Goal: Task Accomplishment & Management: Manage account settings

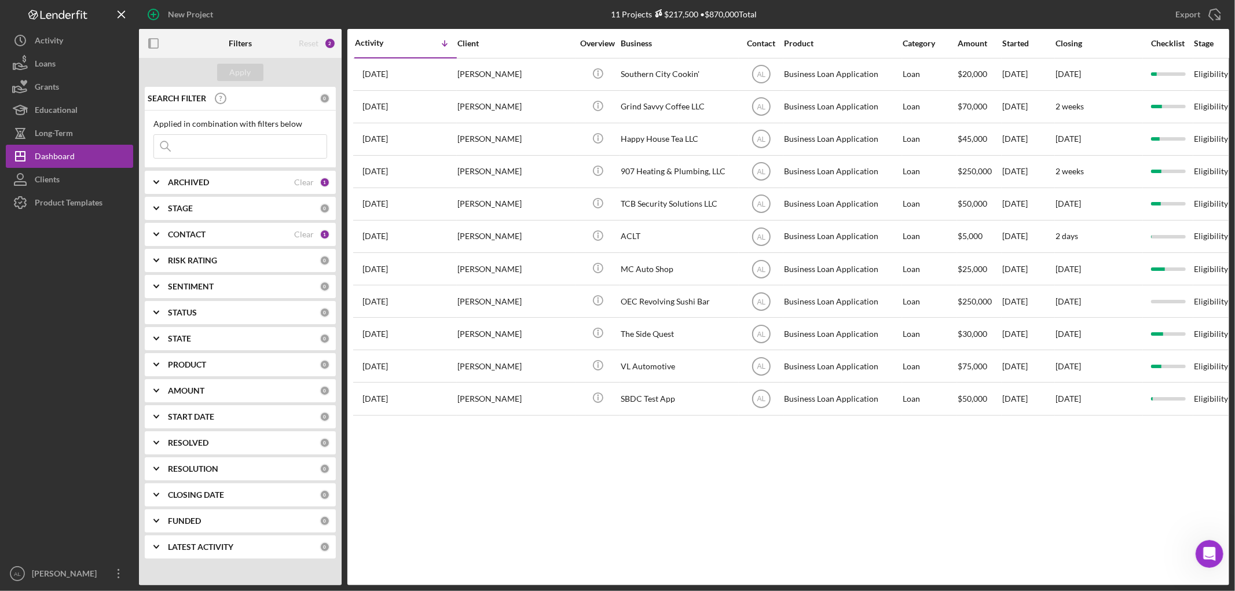
scroll to position [747, 0]
click at [200, 184] on b "ARCHIVED" at bounding box center [188, 182] width 41 height 9
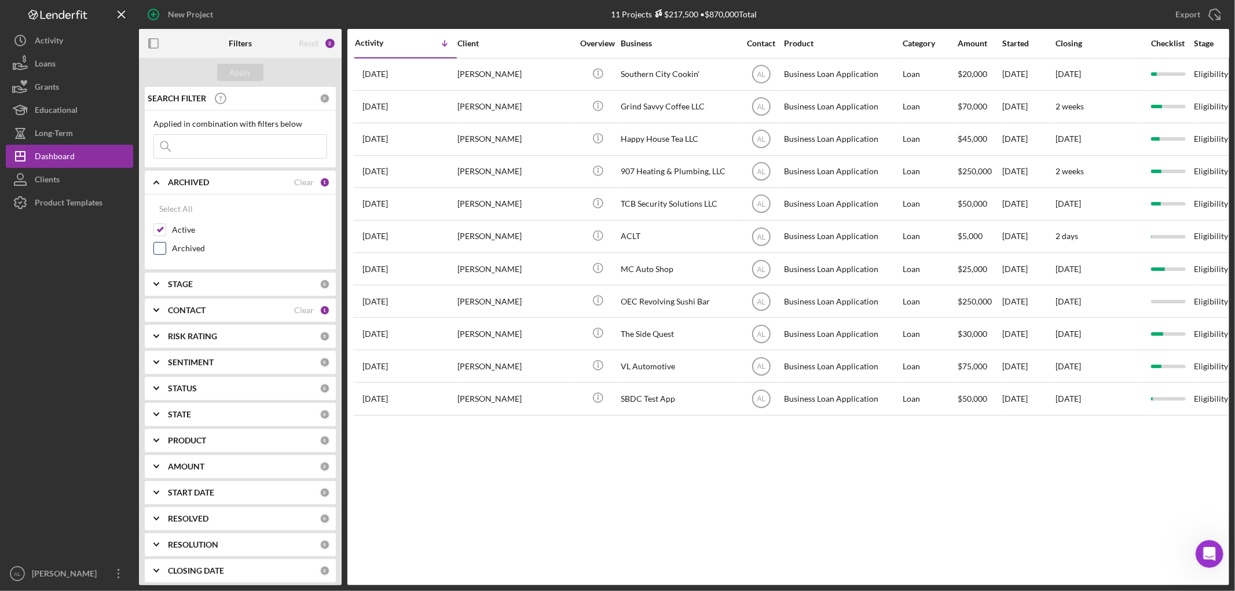
click at [198, 248] on label "Archived" at bounding box center [249, 249] width 155 height 12
click at [166, 248] on input "Archived" at bounding box center [160, 249] width 12 height 12
checkbox input "true"
click at [238, 76] on div "Apply" at bounding box center [240, 72] width 21 height 17
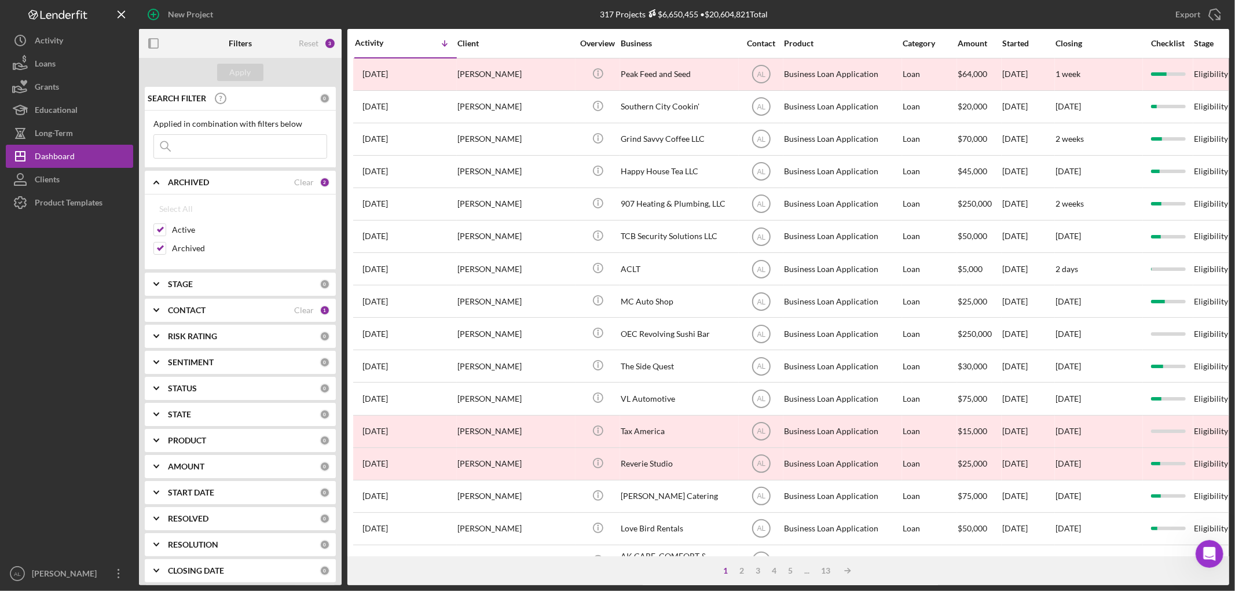
click at [205, 158] on input at bounding box center [240, 146] width 173 height 23
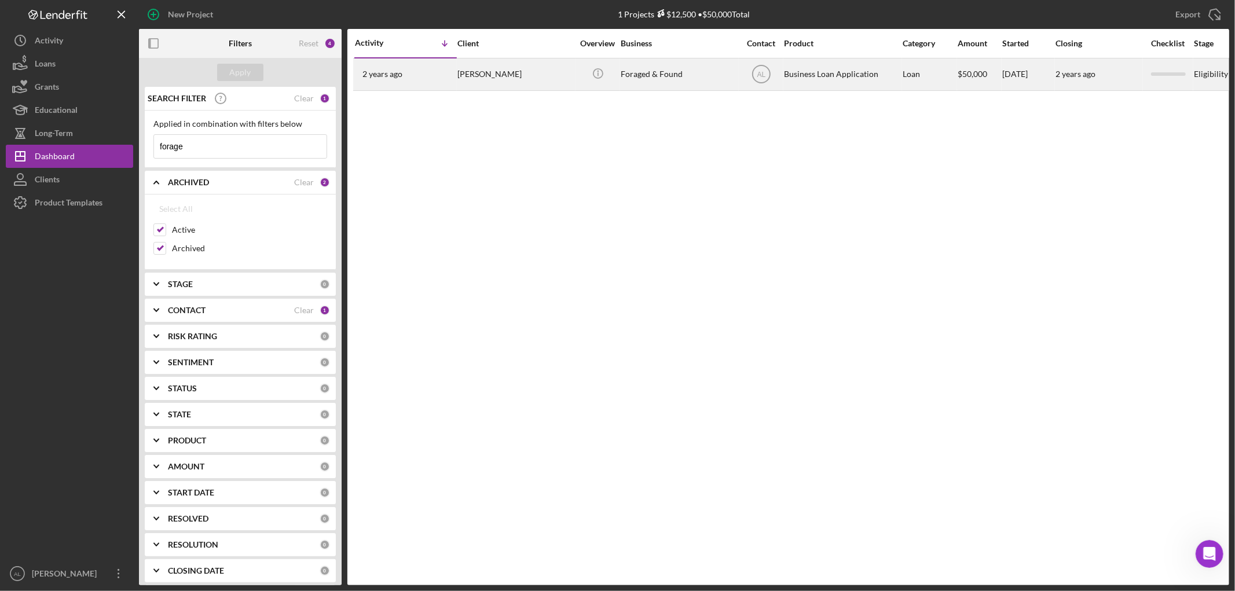
type input "forage"
click at [504, 83] on div "[PERSON_NAME]" at bounding box center [516, 74] width 116 height 31
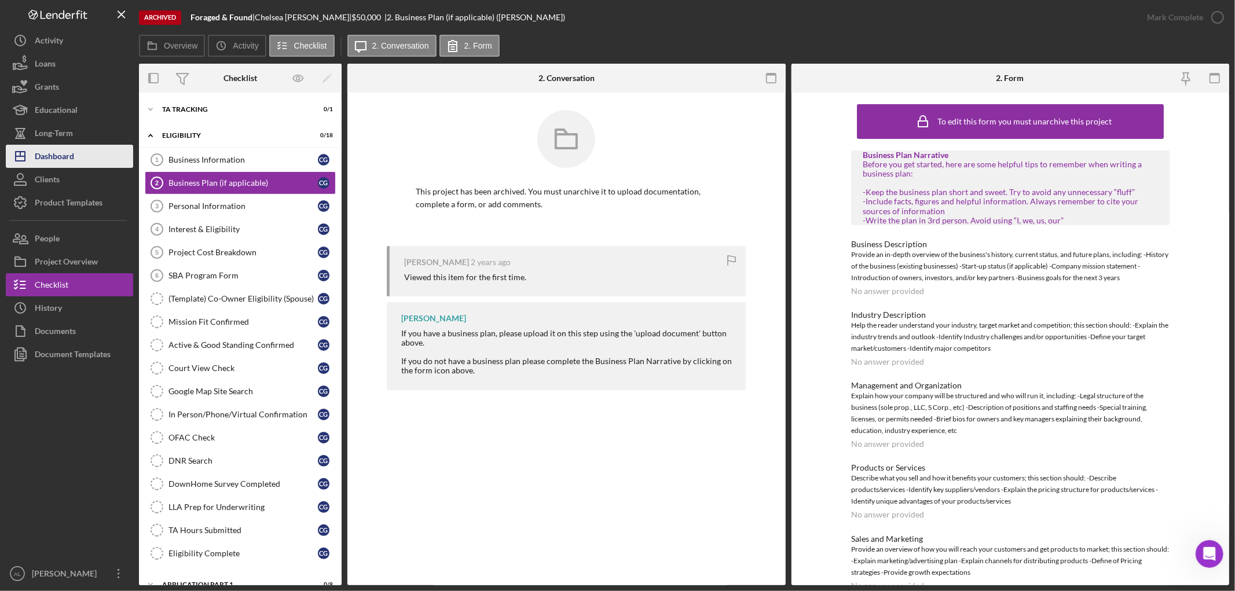
click at [78, 157] on button "Icon/Dashboard Dashboard" at bounding box center [69, 156] width 127 height 23
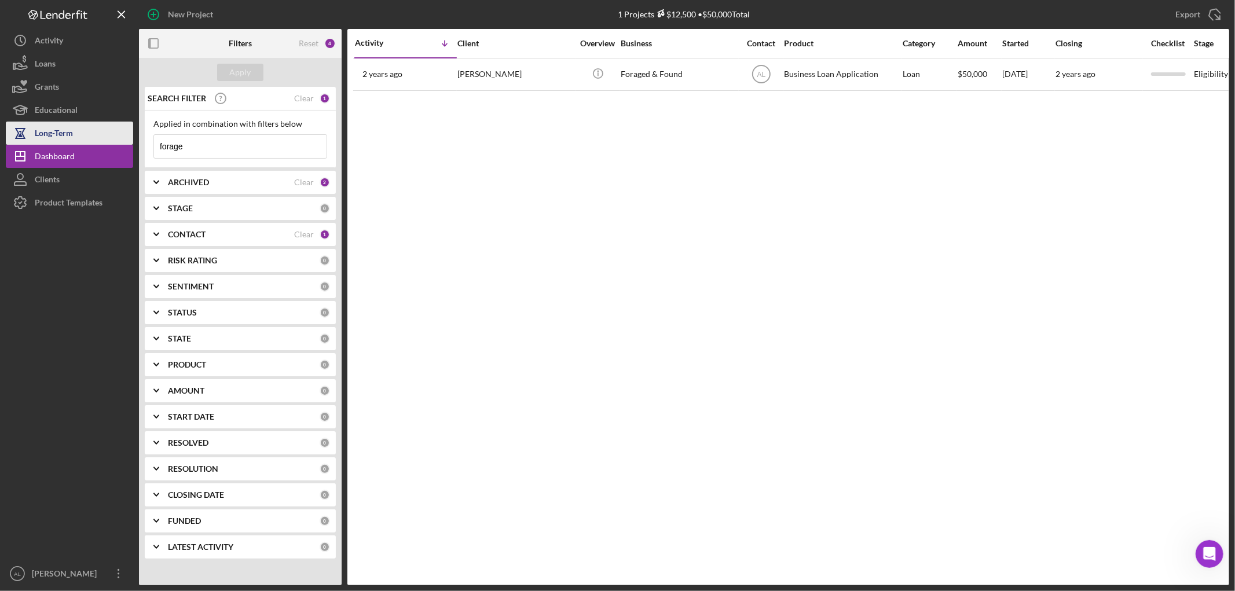
drag, startPoint x: 230, startPoint y: 145, endPoint x: 110, endPoint y: 138, distance: 120.1
click at [110, 138] on div "New Project 1 Projects $12,500 • $50,000 Total forage Export Icon/Export Filter…" at bounding box center [618, 293] width 1224 height 586
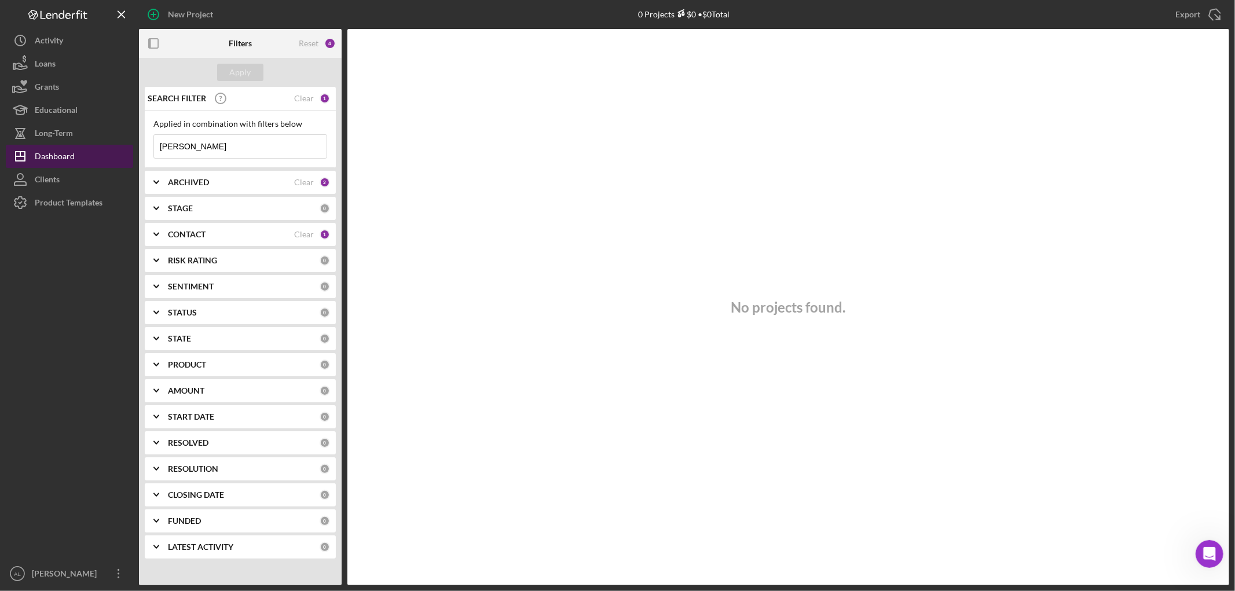
drag, startPoint x: 187, startPoint y: 145, endPoint x: 99, endPoint y: 147, distance: 88.1
click at [99, 147] on div "New Project 0 Projects $0 • $0 Total forage Export Icon/Export Filters Reset 4 …" at bounding box center [618, 293] width 1224 height 586
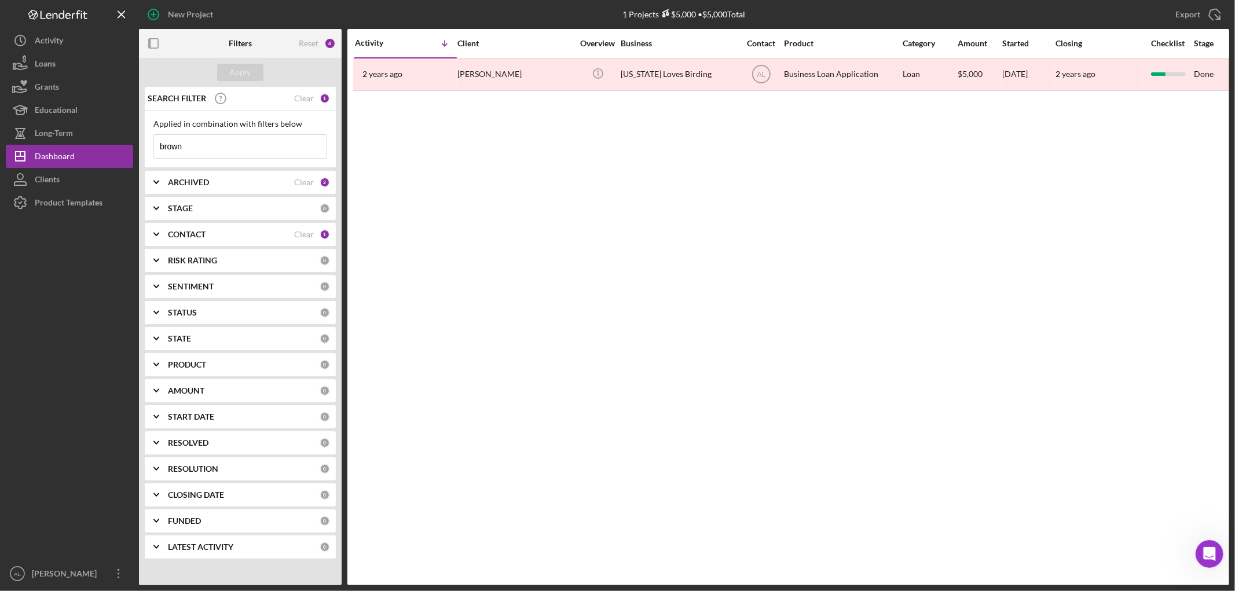
type input "brown"
click at [176, 181] on b "ARCHIVED" at bounding box center [188, 182] width 41 height 9
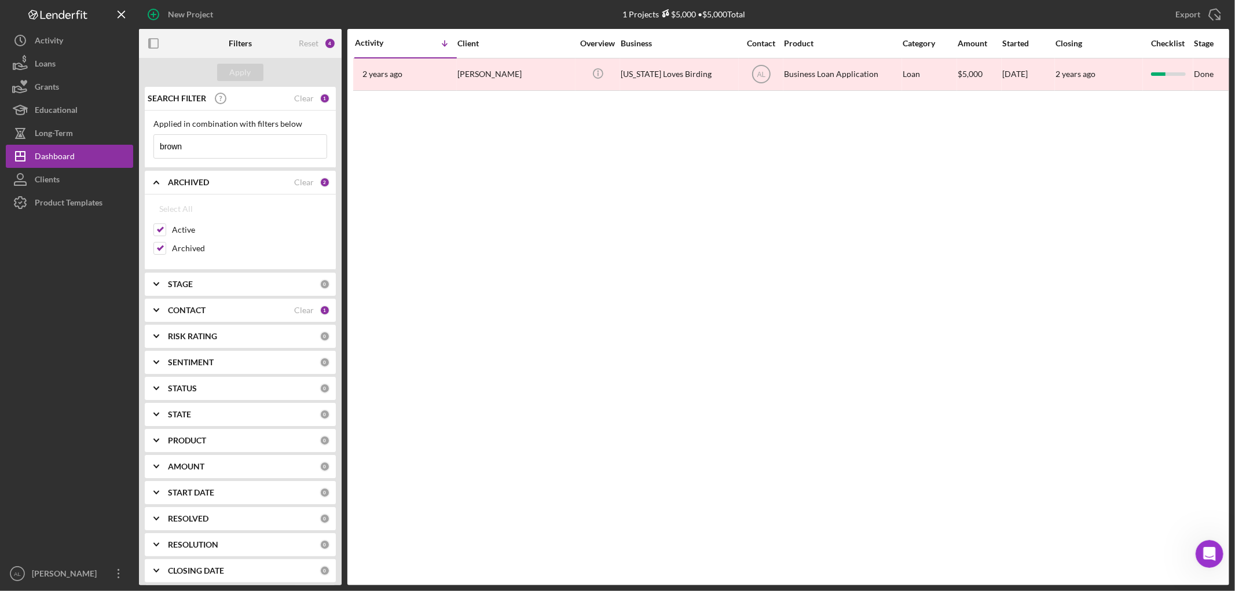
click at [176, 181] on b "ARCHIVED" at bounding box center [188, 182] width 41 height 9
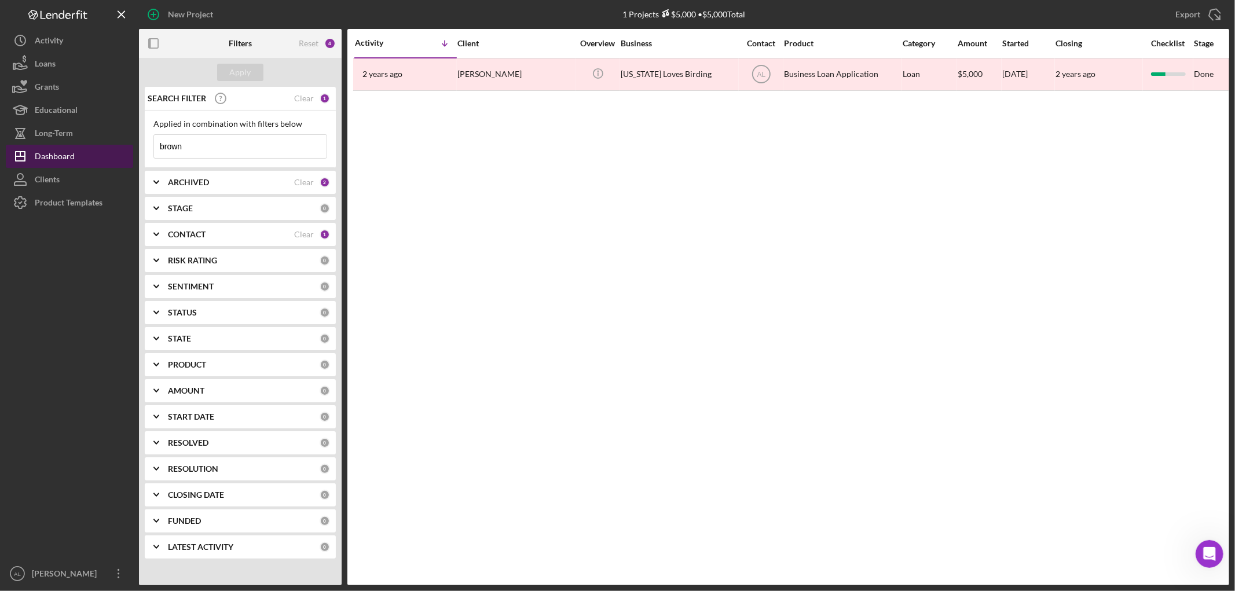
drag, startPoint x: 201, startPoint y: 149, endPoint x: 105, endPoint y: 149, distance: 95.6
click at [105, 149] on div "New Project 1 Projects $5,000 • $5,000 Total forage Export Icon/Export Filters …" at bounding box center [618, 293] width 1224 height 586
click at [242, 178] on div "ARCHIVED" at bounding box center [231, 182] width 126 height 9
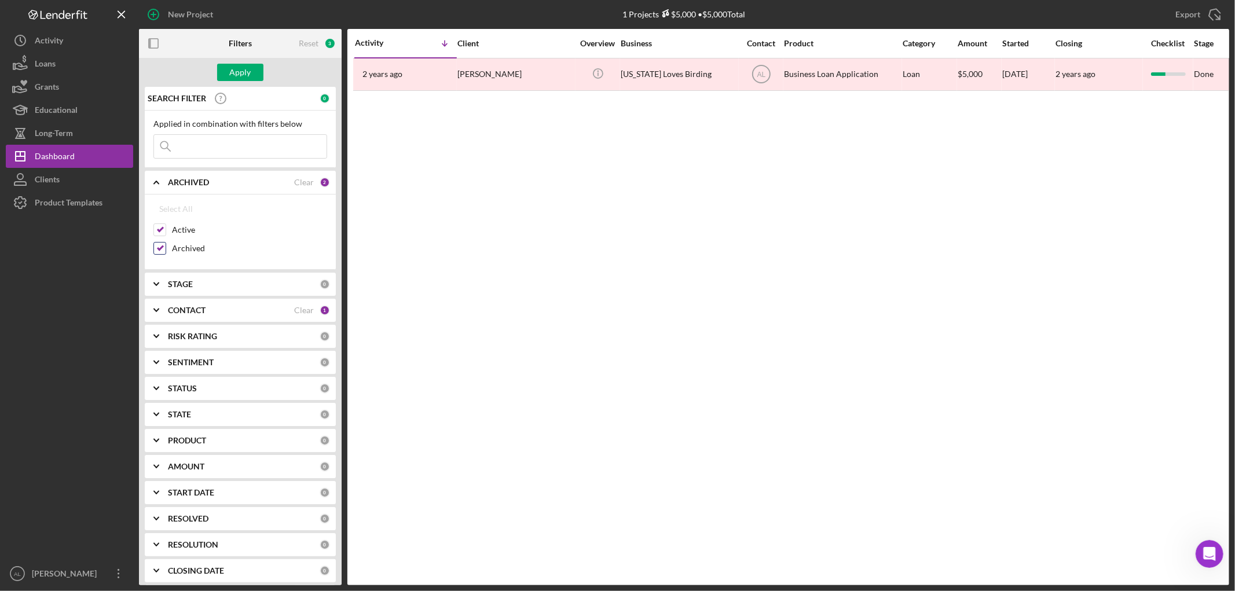
click at [192, 248] on label "Archived" at bounding box center [249, 249] width 155 height 12
click at [166, 248] on input "Archived" at bounding box center [160, 249] width 12 height 12
checkbox input "false"
click at [249, 78] on div "Apply" at bounding box center [240, 72] width 21 height 17
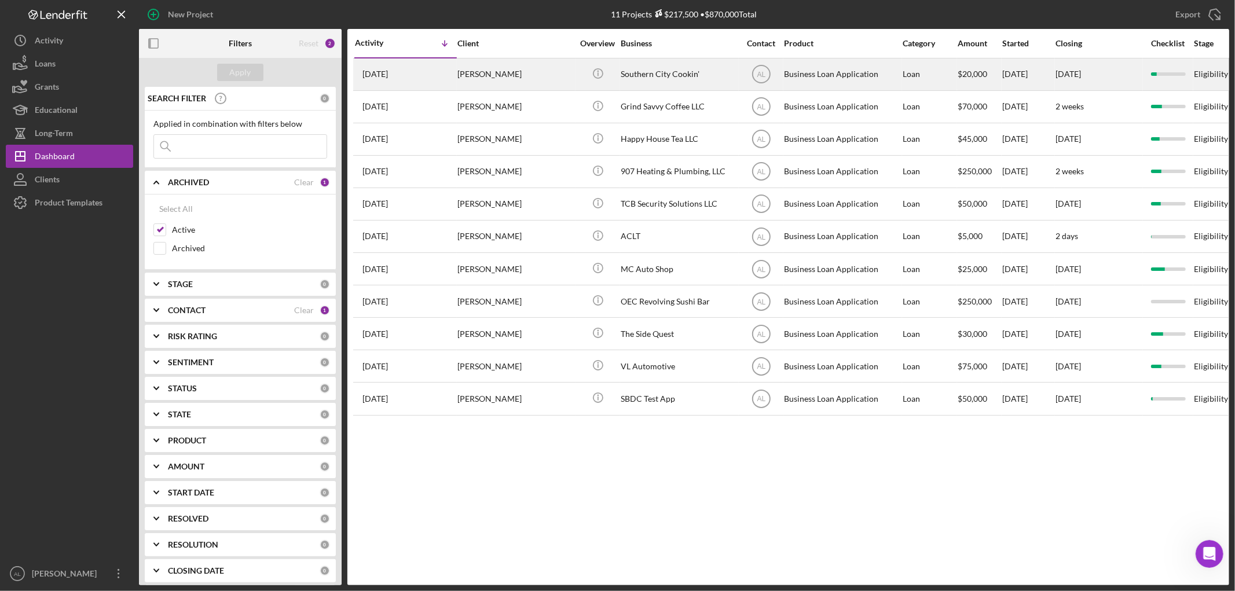
click at [534, 80] on div "[PERSON_NAME]" at bounding box center [516, 74] width 116 height 31
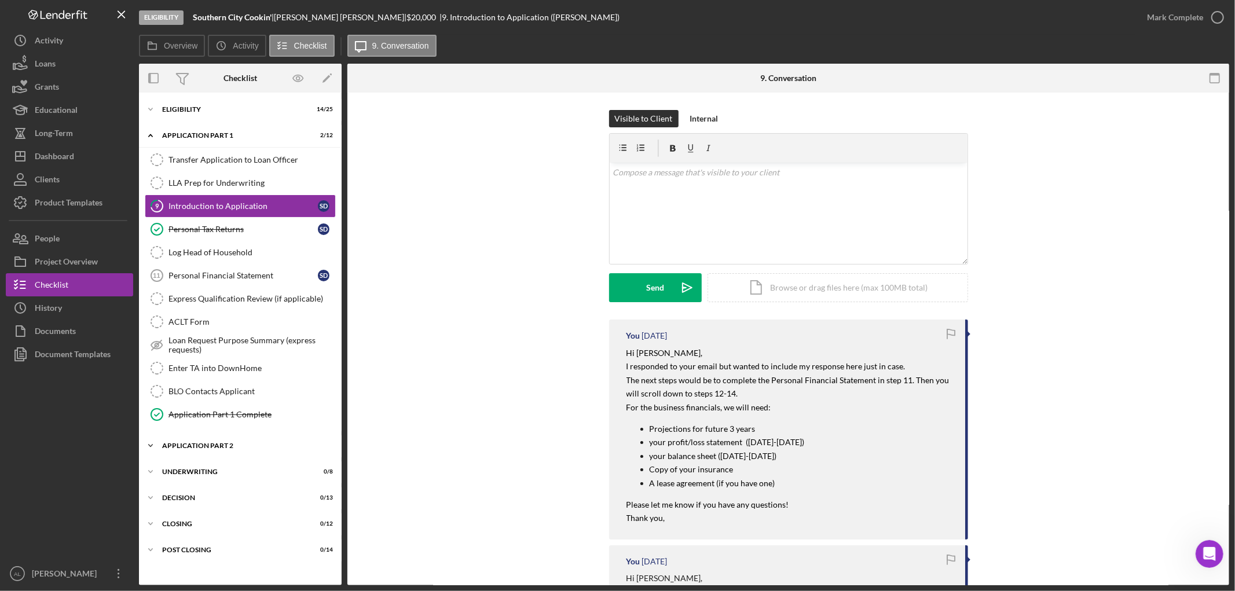
click at [223, 443] on div "Icon/Expander Application Part 2 0 / 6" at bounding box center [240, 445] width 203 height 23
click at [223, 443] on div "Icon/Expander Application Part 2 0 / 6" at bounding box center [240, 446] width 203 height 24
click at [246, 114] on div "Icon/Expander Eligibility 14 / 25" at bounding box center [240, 109] width 203 height 23
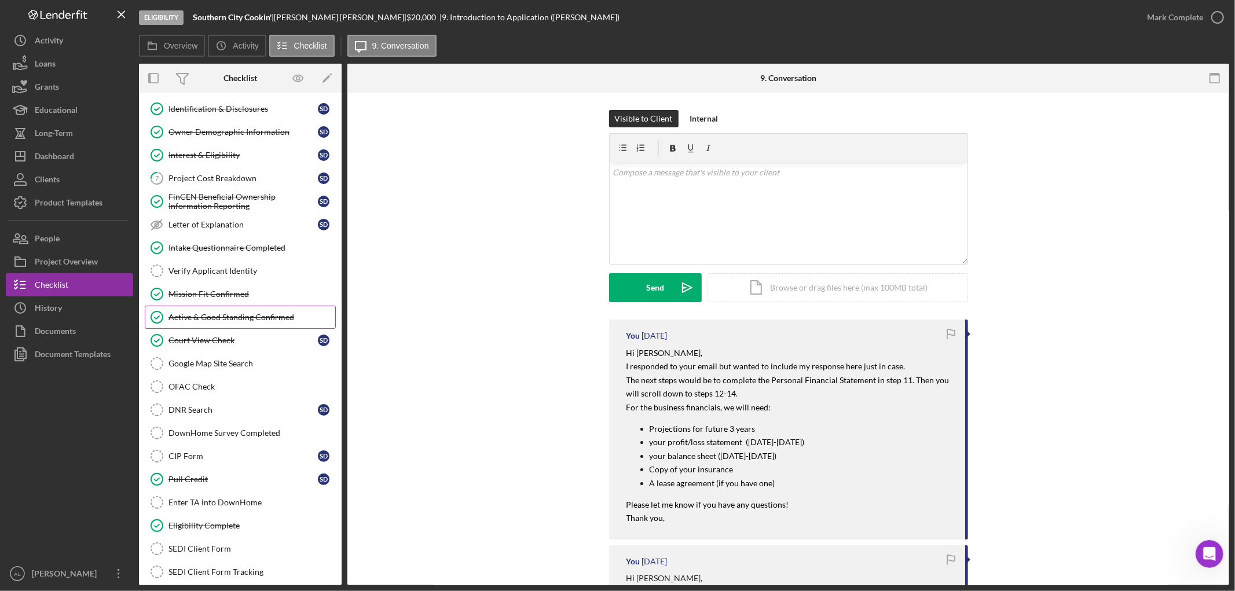
scroll to position [193, 0]
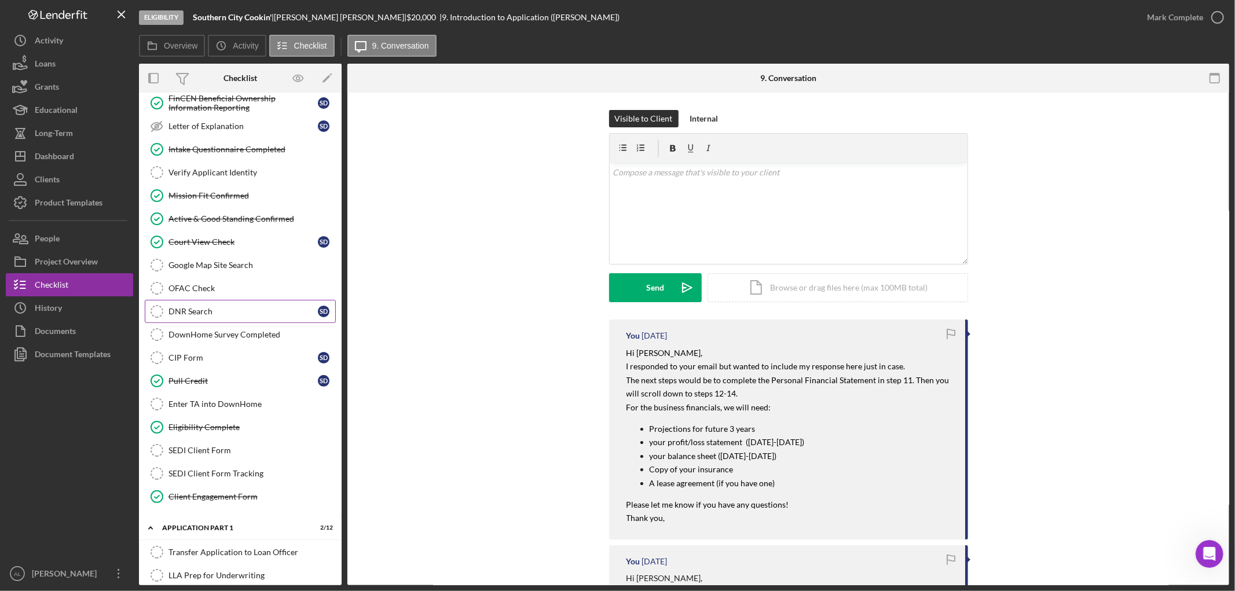
click at [242, 310] on div "DNR Search" at bounding box center [243, 311] width 149 height 9
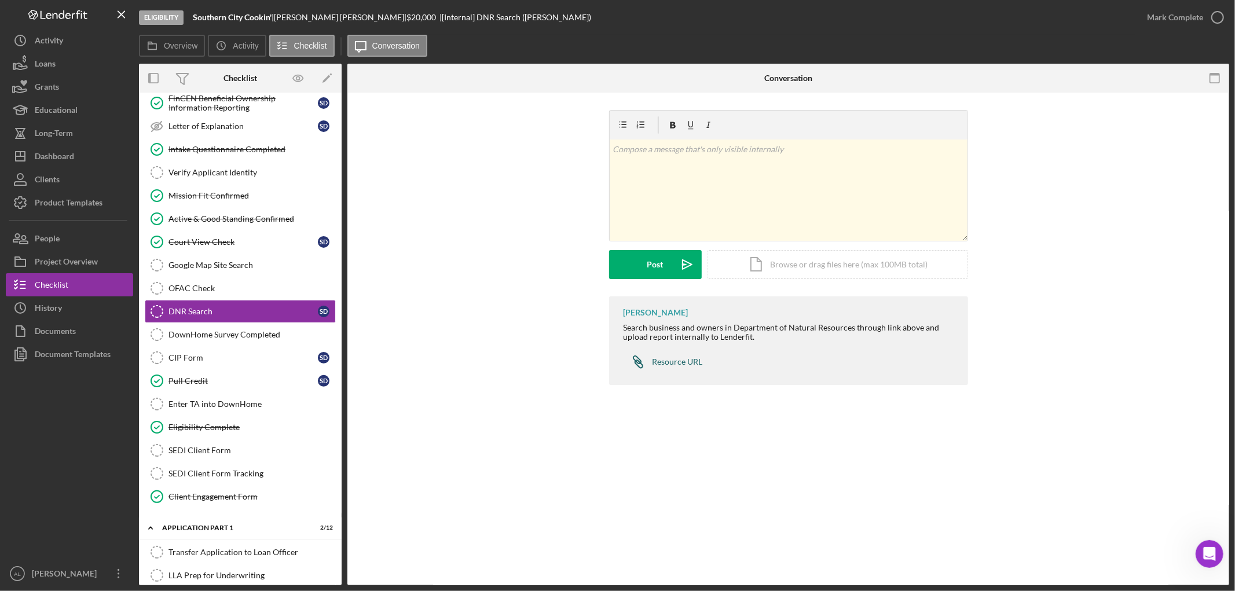
click at [669, 351] on link "Icon/Link Resource URL" at bounding box center [663, 361] width 79 height 23
